Goal: Task Accomplishment & Management: Use online tool/utility

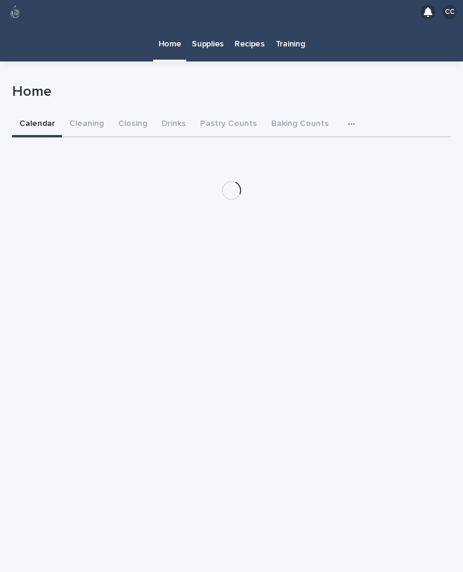
scroll to position [22, 0]
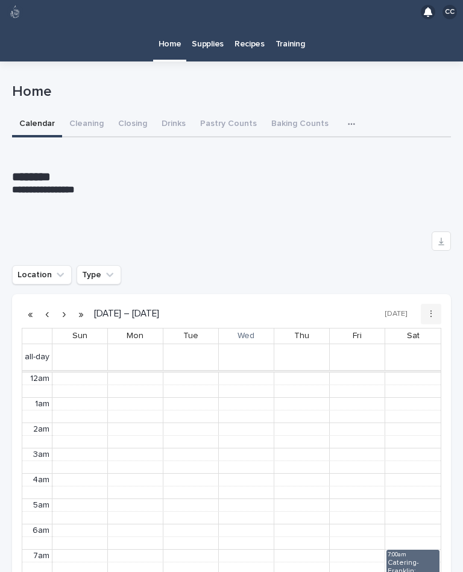
scroll to position [152, 0]
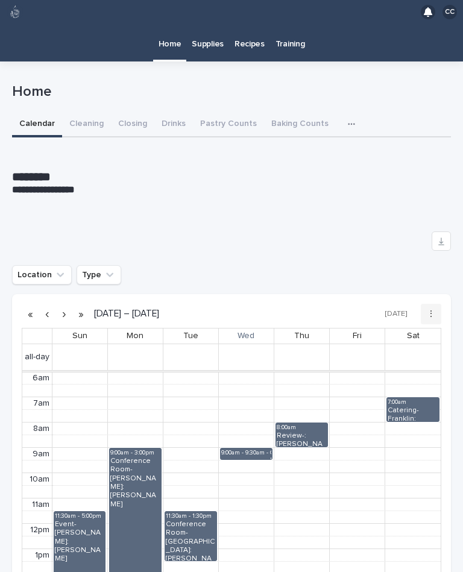
click at [133, 112] on button "Closing" at bounding box center [132, 124] width 43 height 25
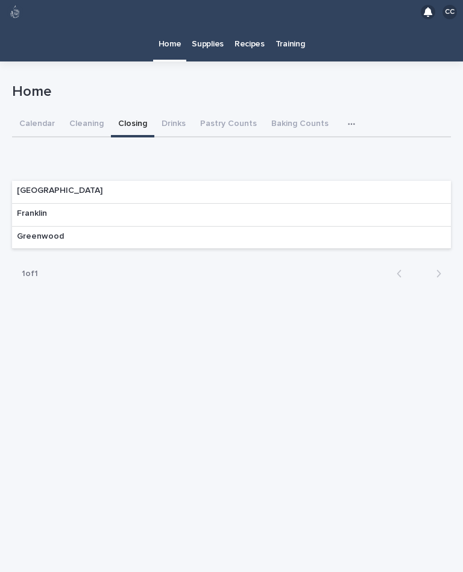
click at [311, 204] on div "Franklin" at bounding box center [231, 215] width 439 height 23
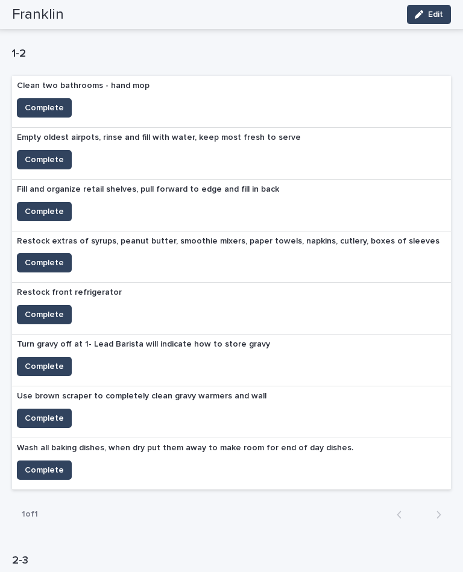
scroll to position [444, 0]
click at [39, 257] on span "Complete" at bounding box center [44, 263] width 39 height 12
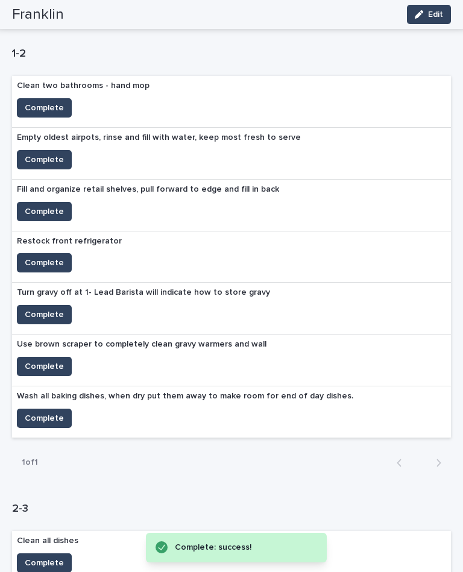
click at [52, 205] on span "Complete" at bounding box center [44, 211] width 39 height 12
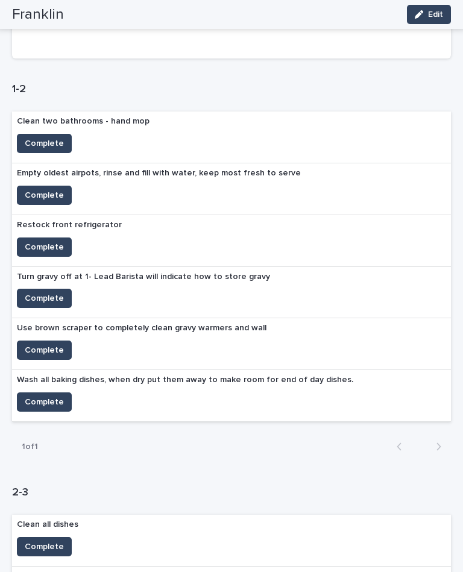
scroll to position [410, 0]
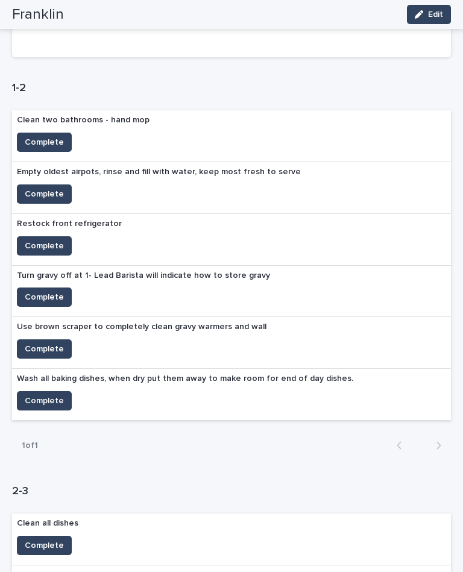
click at [32, 240] on span "Complete" at bounding box center [44, 246] width 39 height 12
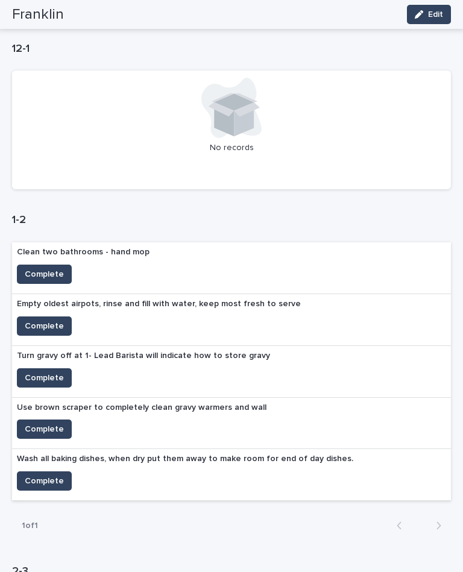
scroll to position [302, 0]
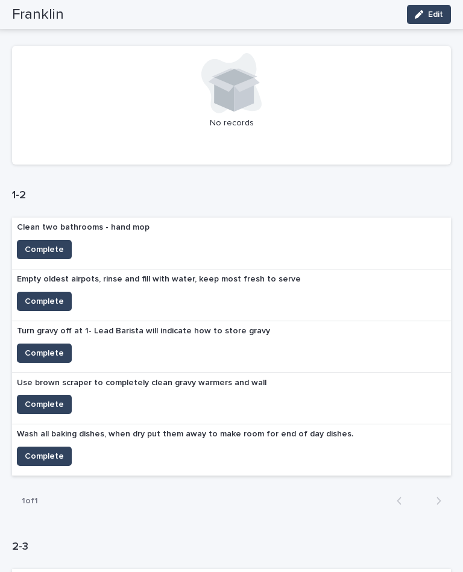
click at [48, 347] on span "Complete" at bounding box center [44, 353] width 39 height 12
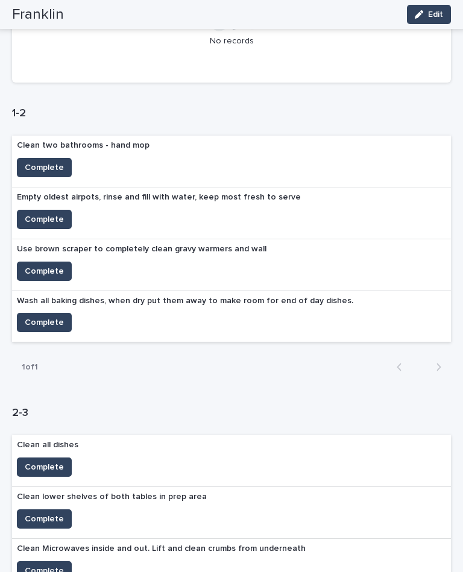
scroll to position [405, 0]
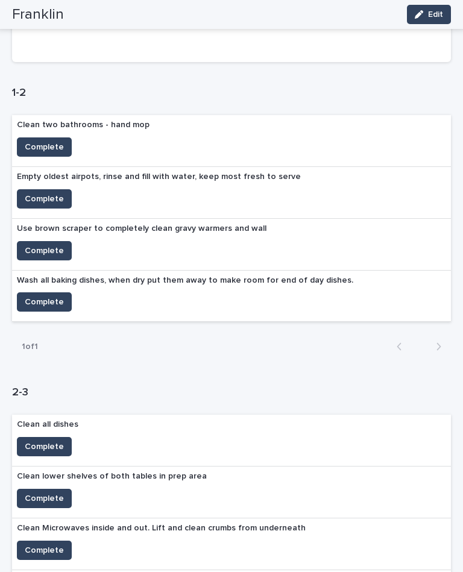
click at [40, 245] on span "Complete" at bounding box center [44, 251] width 39 height 12
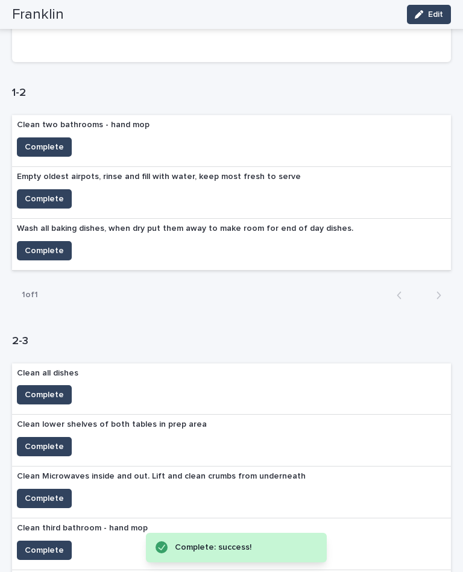
scroll to position [366, 0]
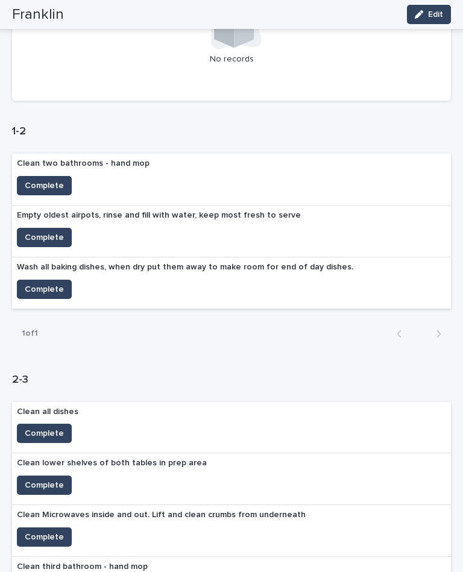
click at [39, 231] on span "Complete" at bounding box center [44, 237] width 39 height 12
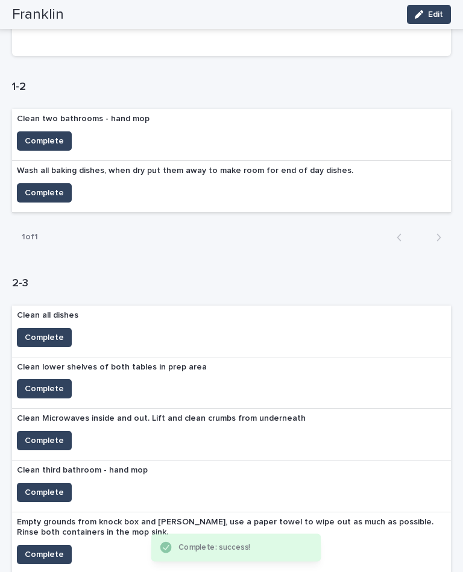
scroll to position [436, 0]
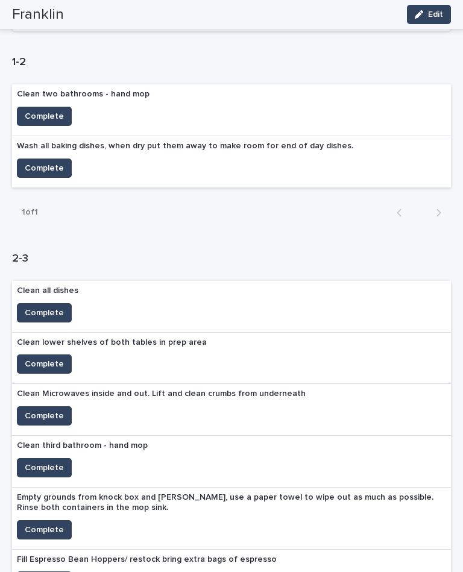
click at [54, 107] on button "Complete" at bounding box center [44, 116] width 55 height 19
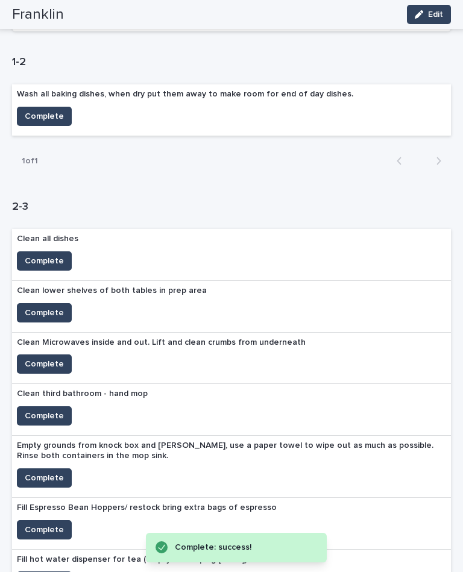
click at [50, 110] on span "Complete" at bounding box center [44, 116] width 39 height 12
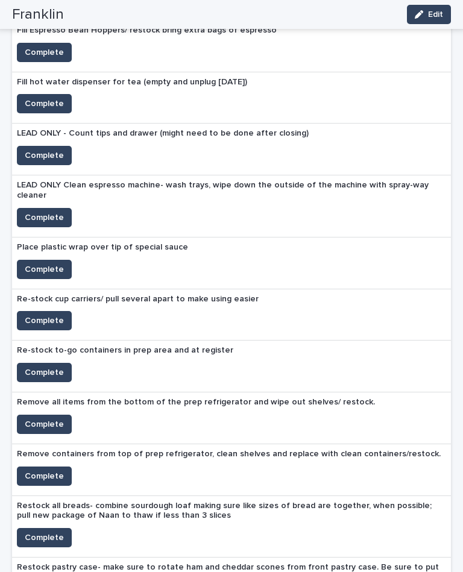
scroll to position [948, 0]
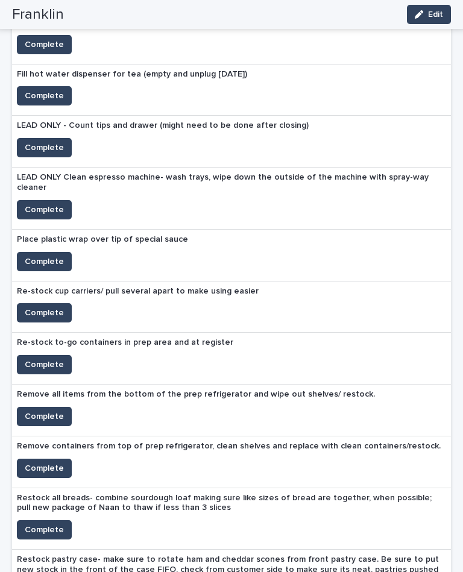
click at [51, 255] on span "Complete" at bounding box center [44, 261] width 39 height 12
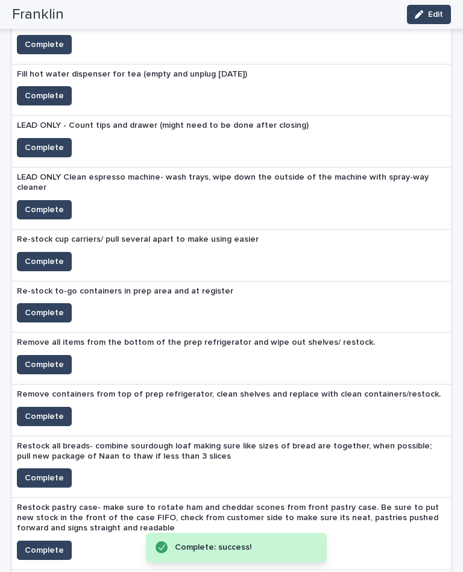
click at [33, 255] on span "Complete" at bounding box center [44, 261] width 39 height 12
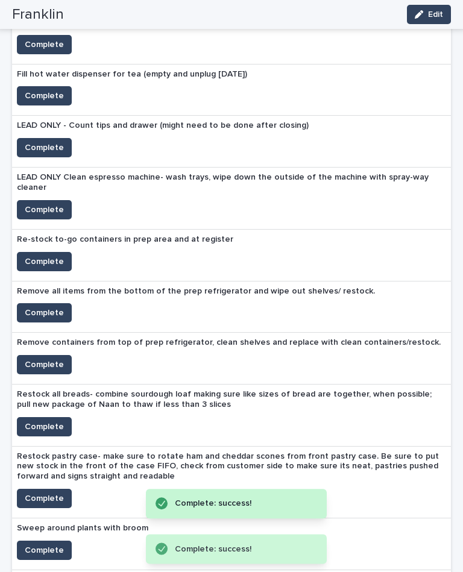
click at [30, 255] on span "Complete" at bounding box center [44, 261] width 39 height 12
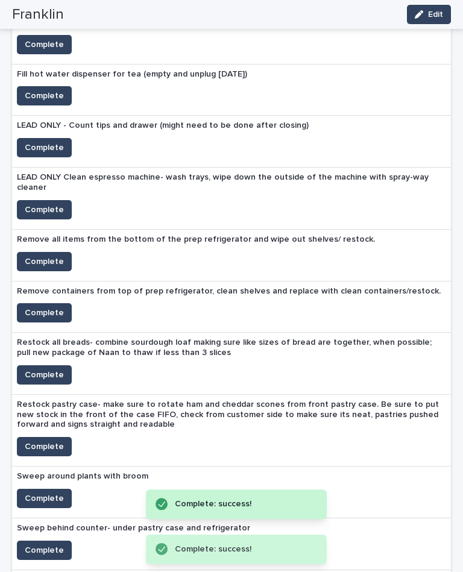
click at [29, 255] on span "Complete" at bounding box center [44, 261] width 39 height 12
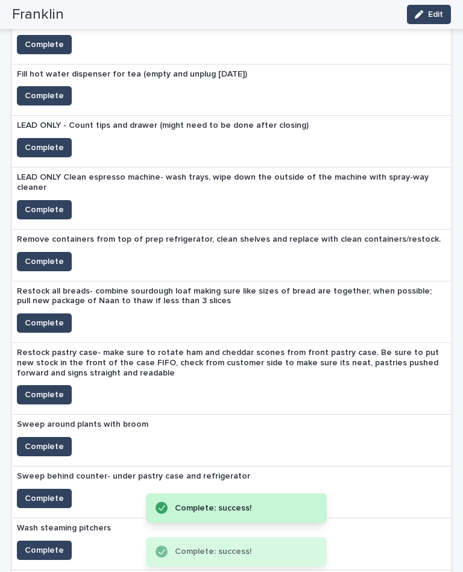
click at [28, 252] on button "Complete" at bounding box center [44, 261] width 55 height 19
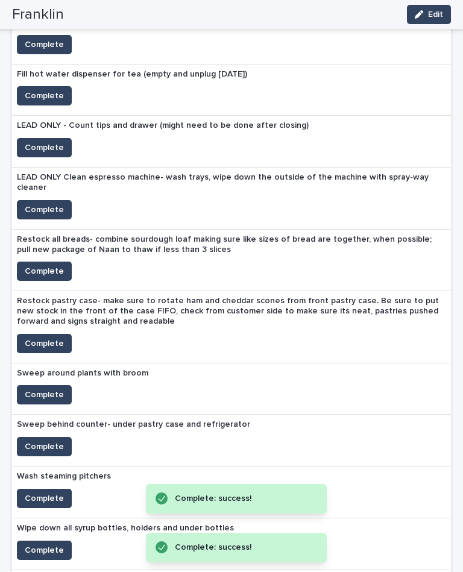
click at [30, 261] on button "Complete" at bounding box center [44, 270] width 55 height 19
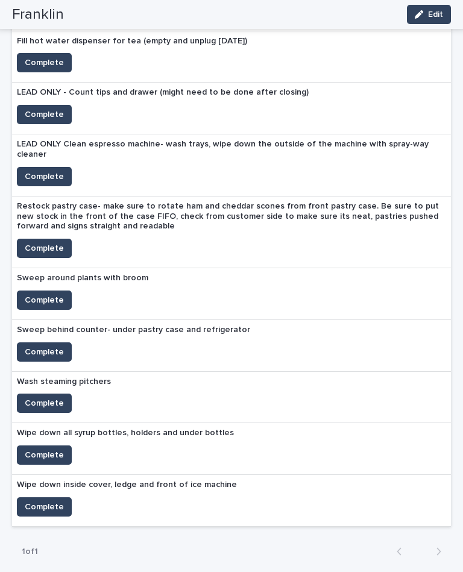
scroll to position [986, 0]
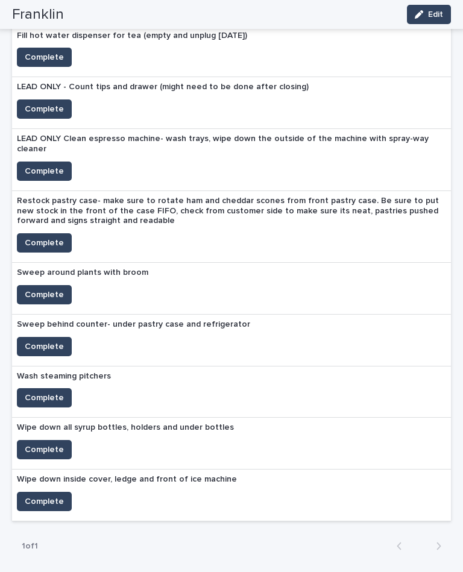
click at [37, 289] on span "Complete" at bounding box center [44, 295] width 39 height 12
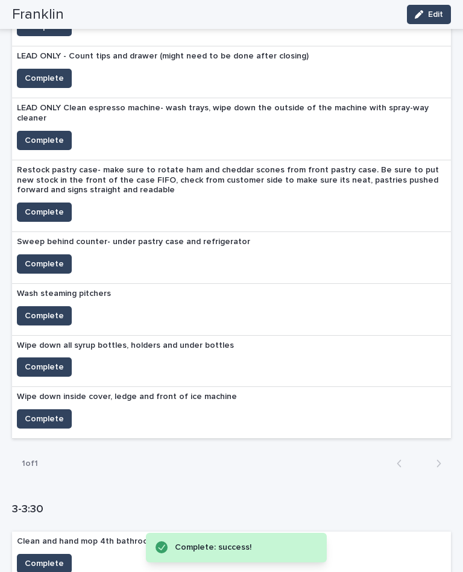
scroll to position [1018, 0]
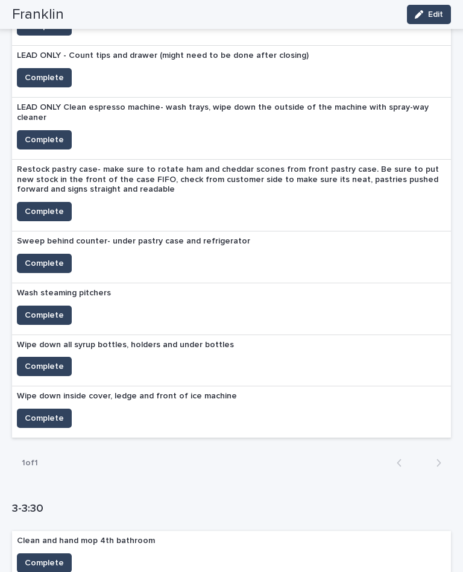
click at [41, 305] on button "Complete" at bounding box center [44, 314] width 55 height 19
click at [45, 283] on div "Wash steaming pitchers Complete" at bounding box center [64, 308] width 104 height 51
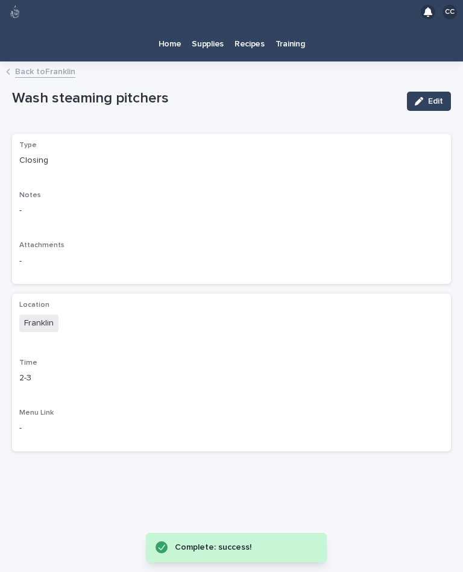
click at [20, 64] on link "Back to Franklin" at bounding box center [45, 71] width 60 height 14
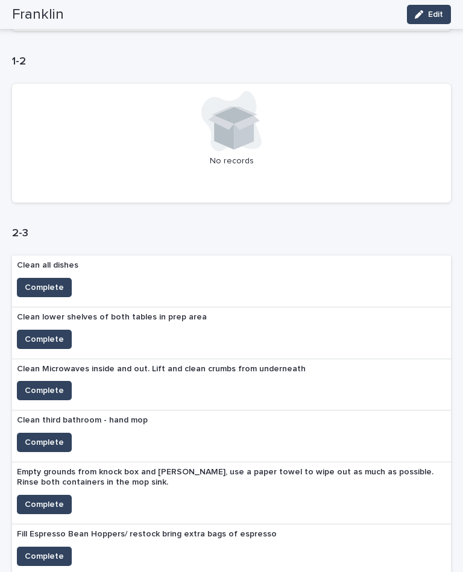
scroll to position [452, 0]
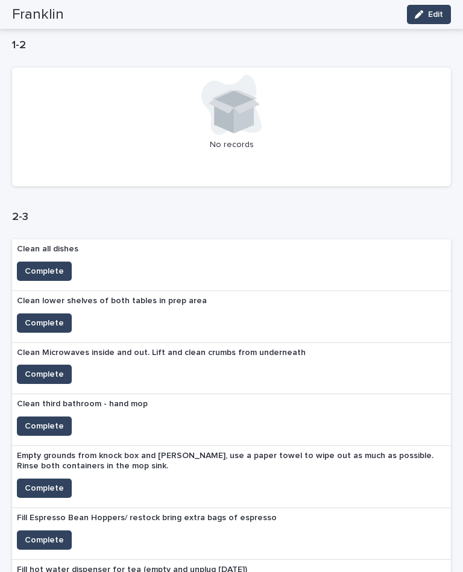
click at [32, 265] on span "Complete" at bounding box center [44, 271] width 39 height 12
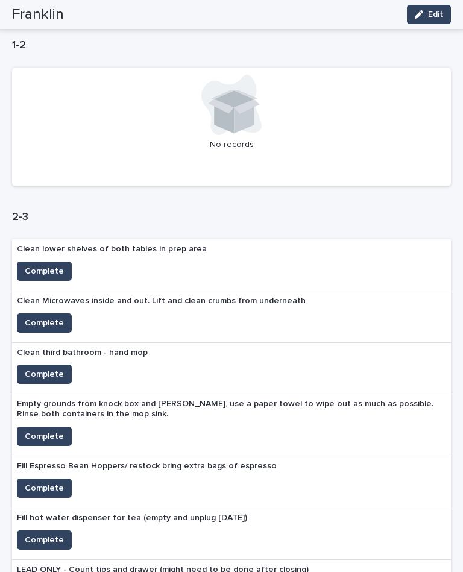
click at [37, 265] on span "Complete" at bounding box center [44, 271] width 39 height 12
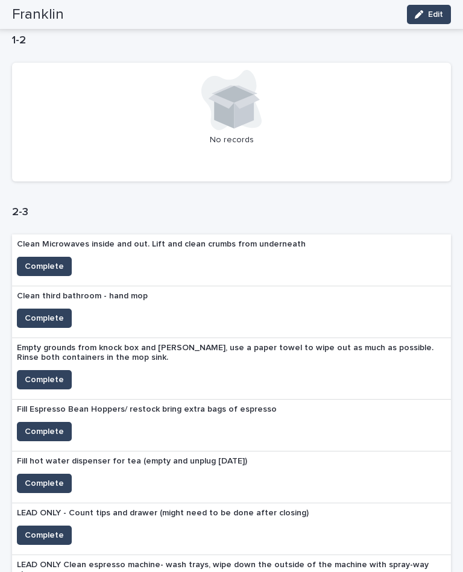
scroll to position [459, 0]
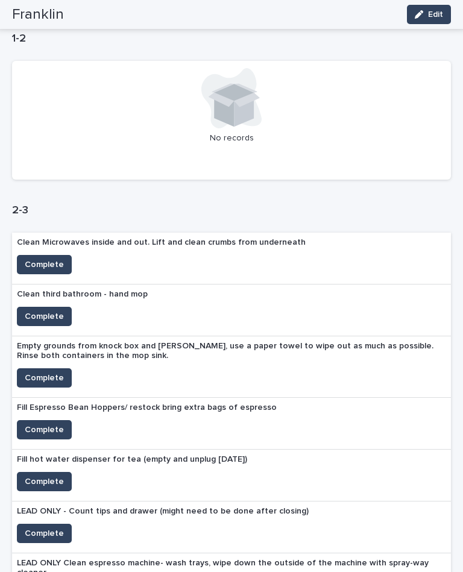
click at [43, 255] on button "Complete" at bounding box center [44, 264] width 55 height 19
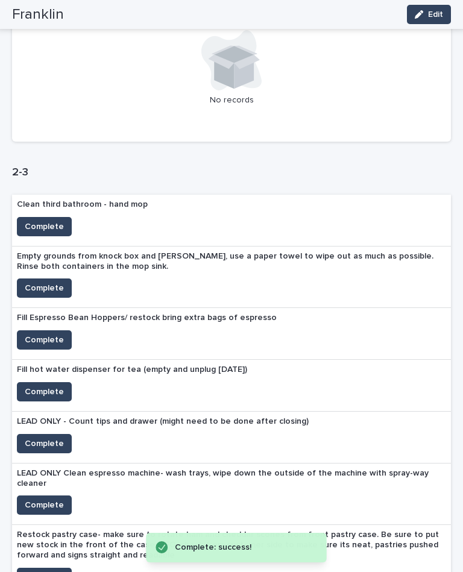
scroll to position [529, 0]
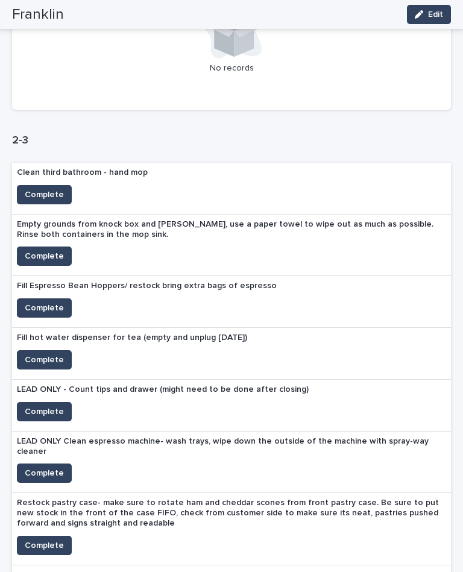
click at [55, 298] on button "Complete" at bounding box center [44, 307] width 55 height 19
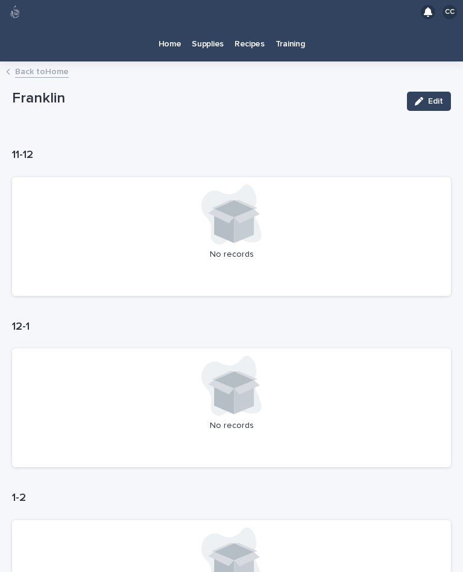
scroll to position [0, 0]
